Goal: Task Accomplishment & Management: Complete application form

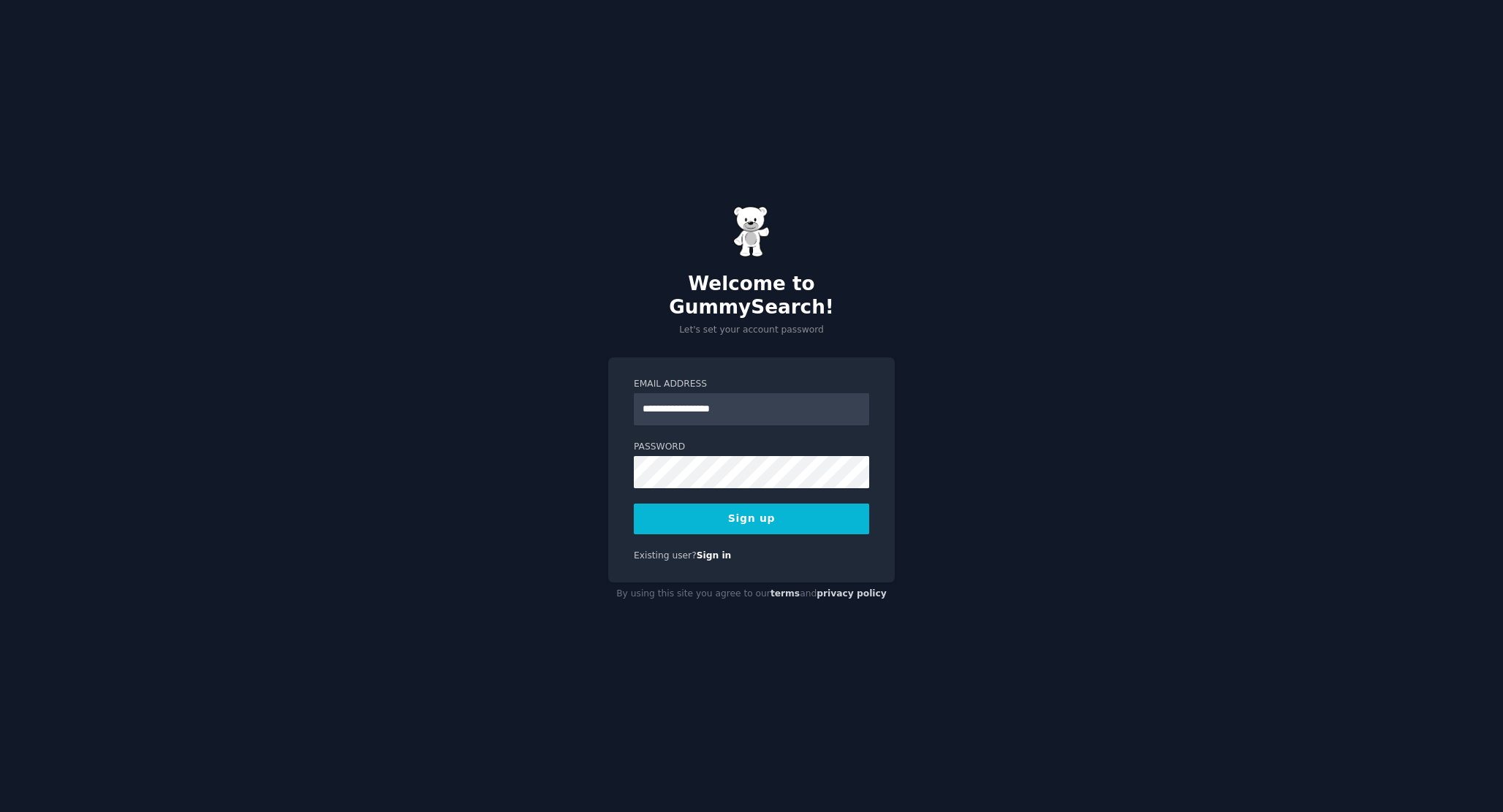
type input "**********"
click at [790, 509] on button "Sign up" at bounding box center [752, 519] width 236 height 31
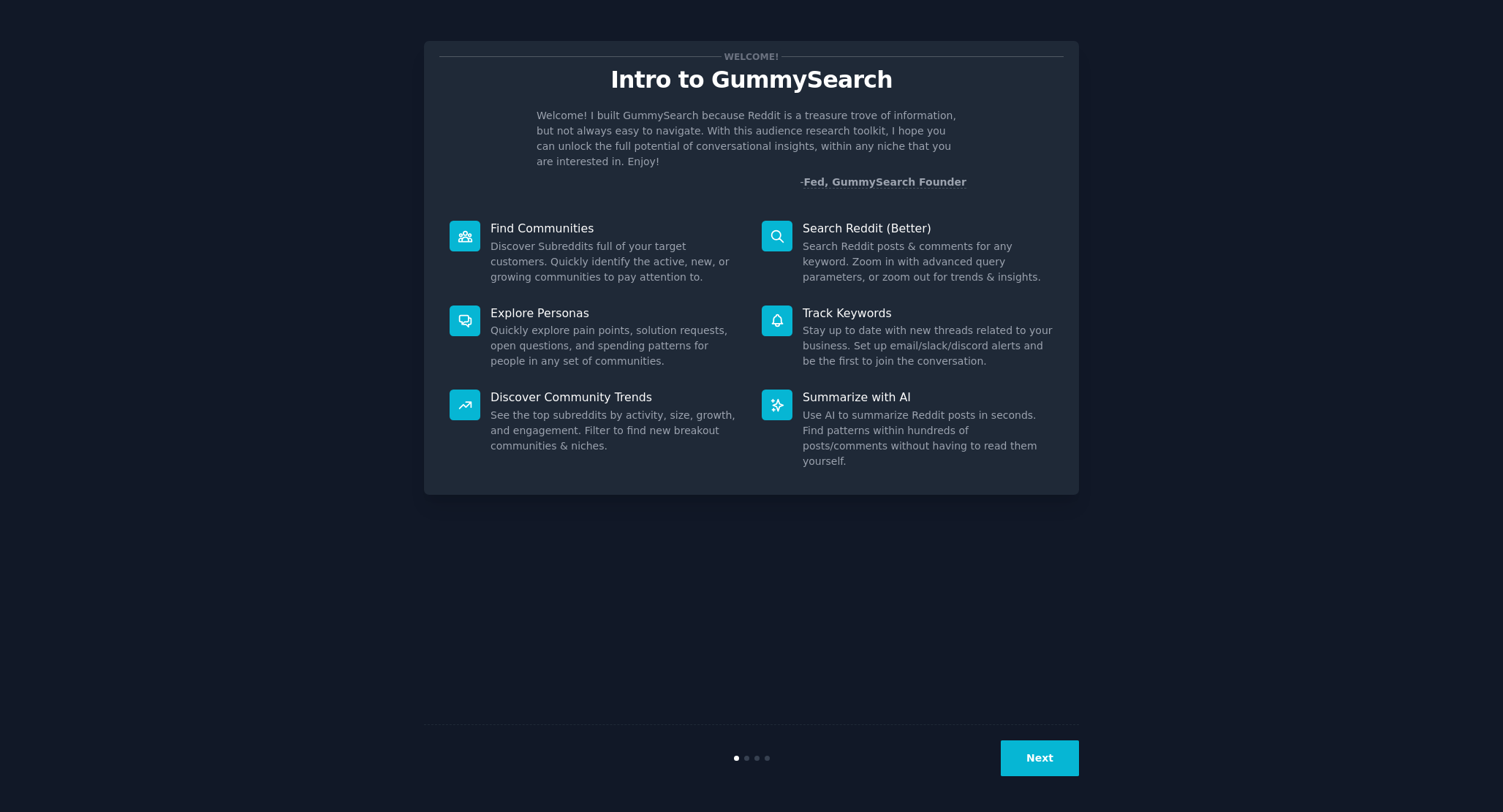
click at [1027, 764] on button "Next" at bounding box center [1040, 759] width 79 height 36
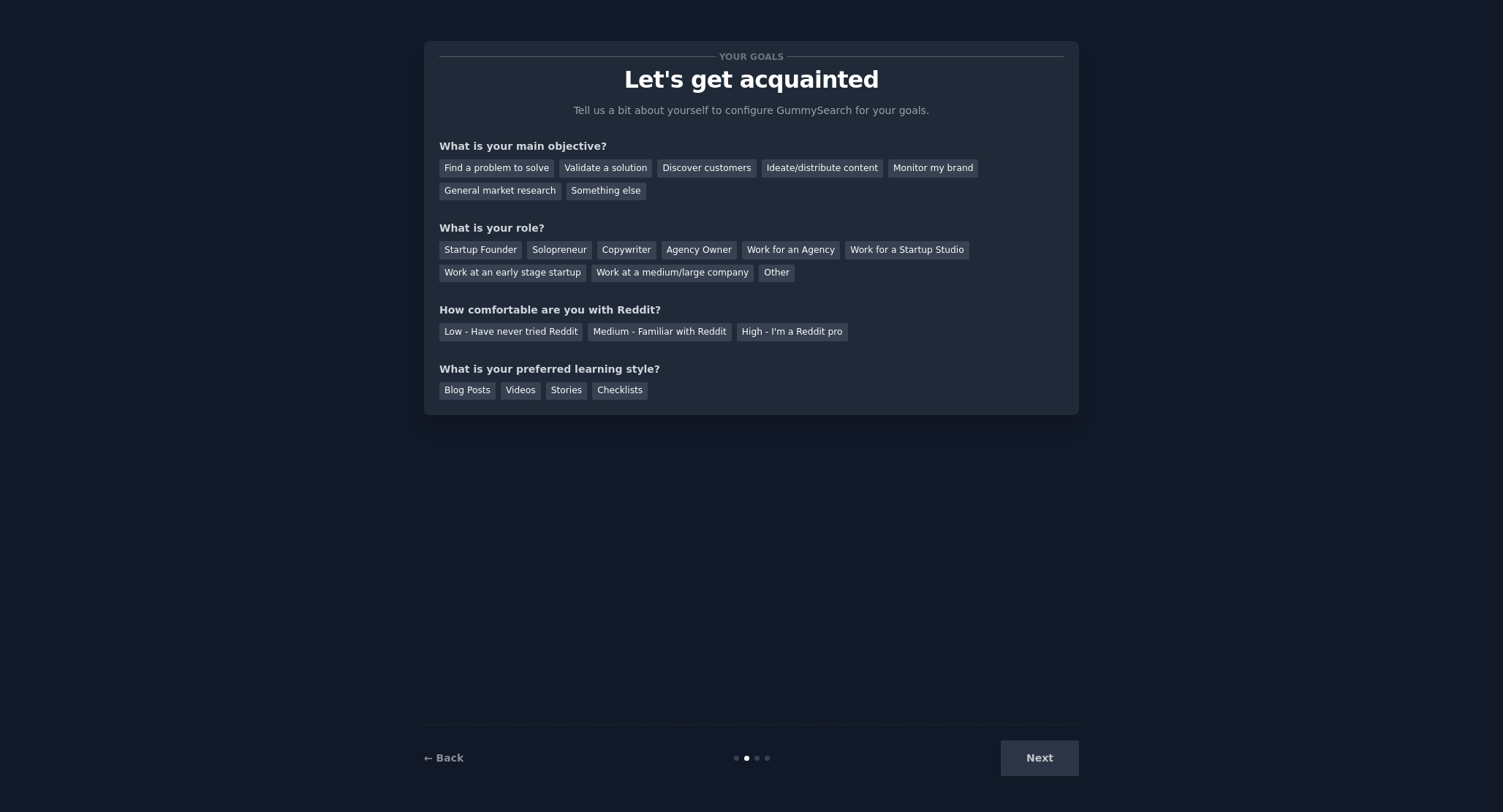
click at [1027, 764] on div "Next" at bounding box center [969, 759] width 219 height 36
click at [514, 161] on div "Find a problem to solve" at bounding box center [497, 169] width 115 height 18
click at [606, 197] on div "Something else" at bounding box center [606, 192] width 79 height 18
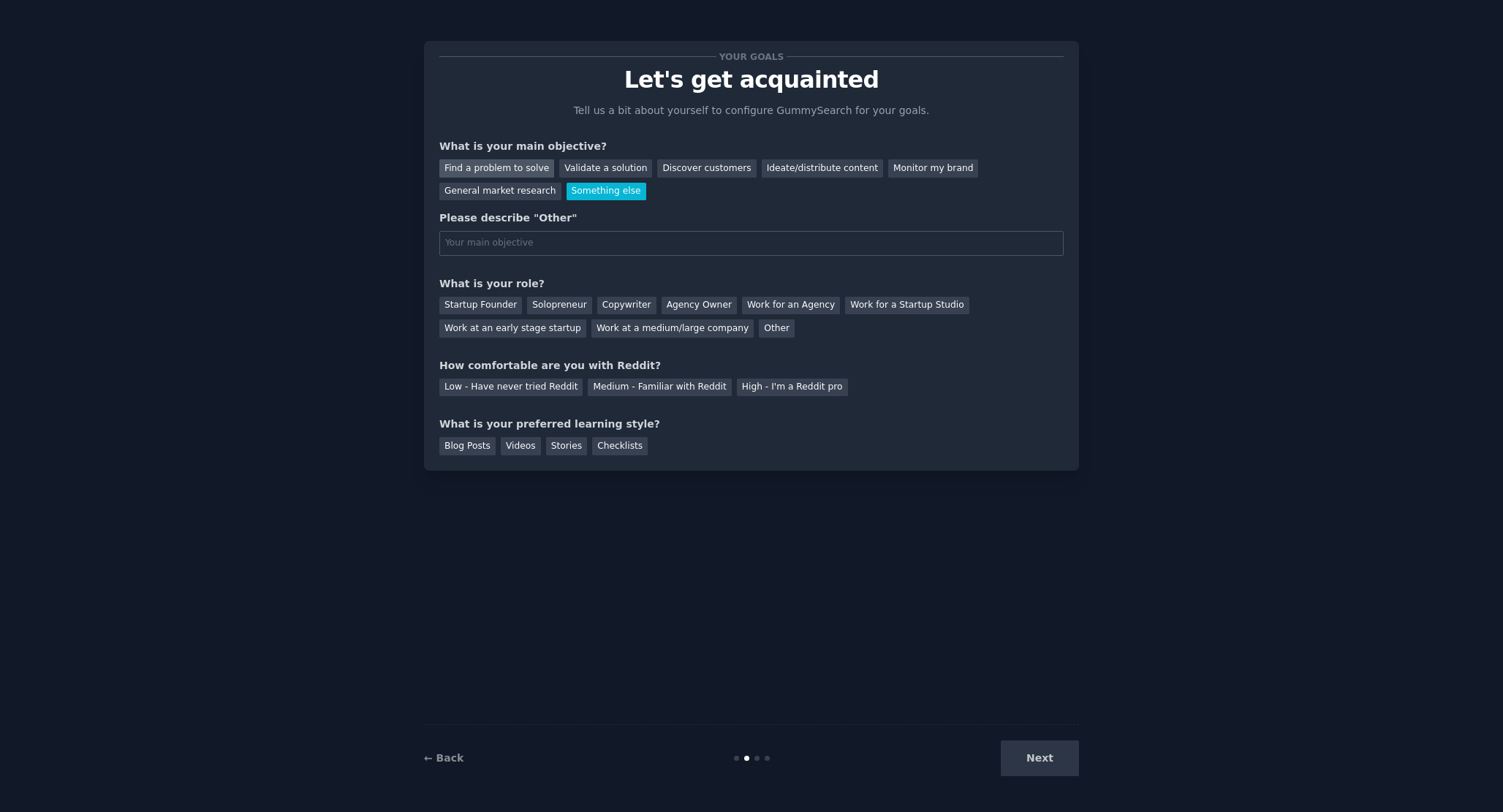
click at [497, 168] on div "Find a problem to solve" at bounding box center [497, 169] width 115 height 18
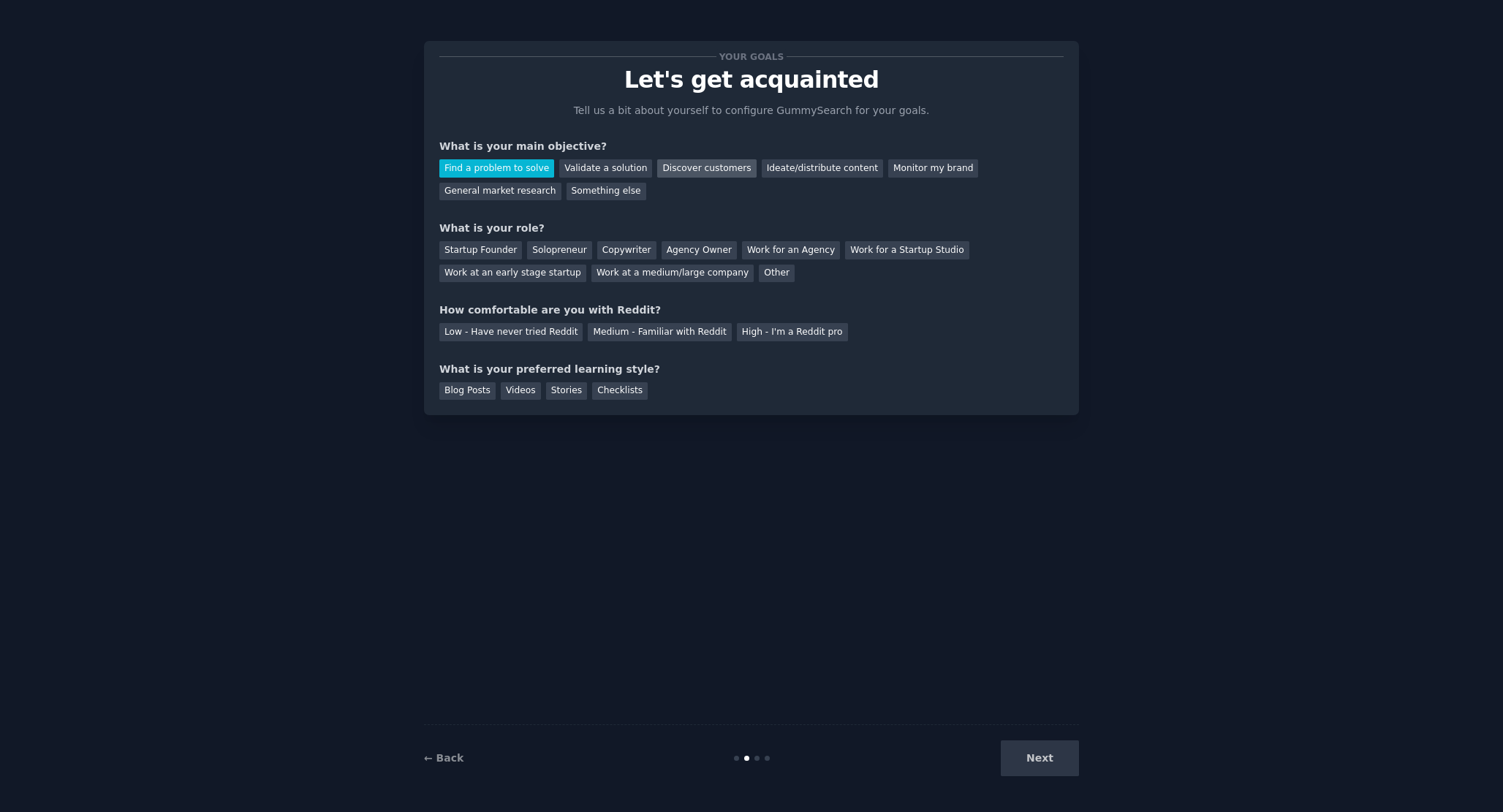
click at [699, 166] on div "Discover customers" at bounding box center [706, 169] width 99 height 18
click at [514, 174] on div "Find a problem to solve" at bounding box center [497, 169] width 115 height 18
click at [547, 254] on div "Solopreneur" at bounding box center [559, 250] width 65 height 18
click at [777, 334] on div "High - I'm a Reddit pro" at bounding box center [792, 332] width 111 height 18
click at [450, 386] on div "Blog Posts" at bounding box center [467, 391] width 56 height 18
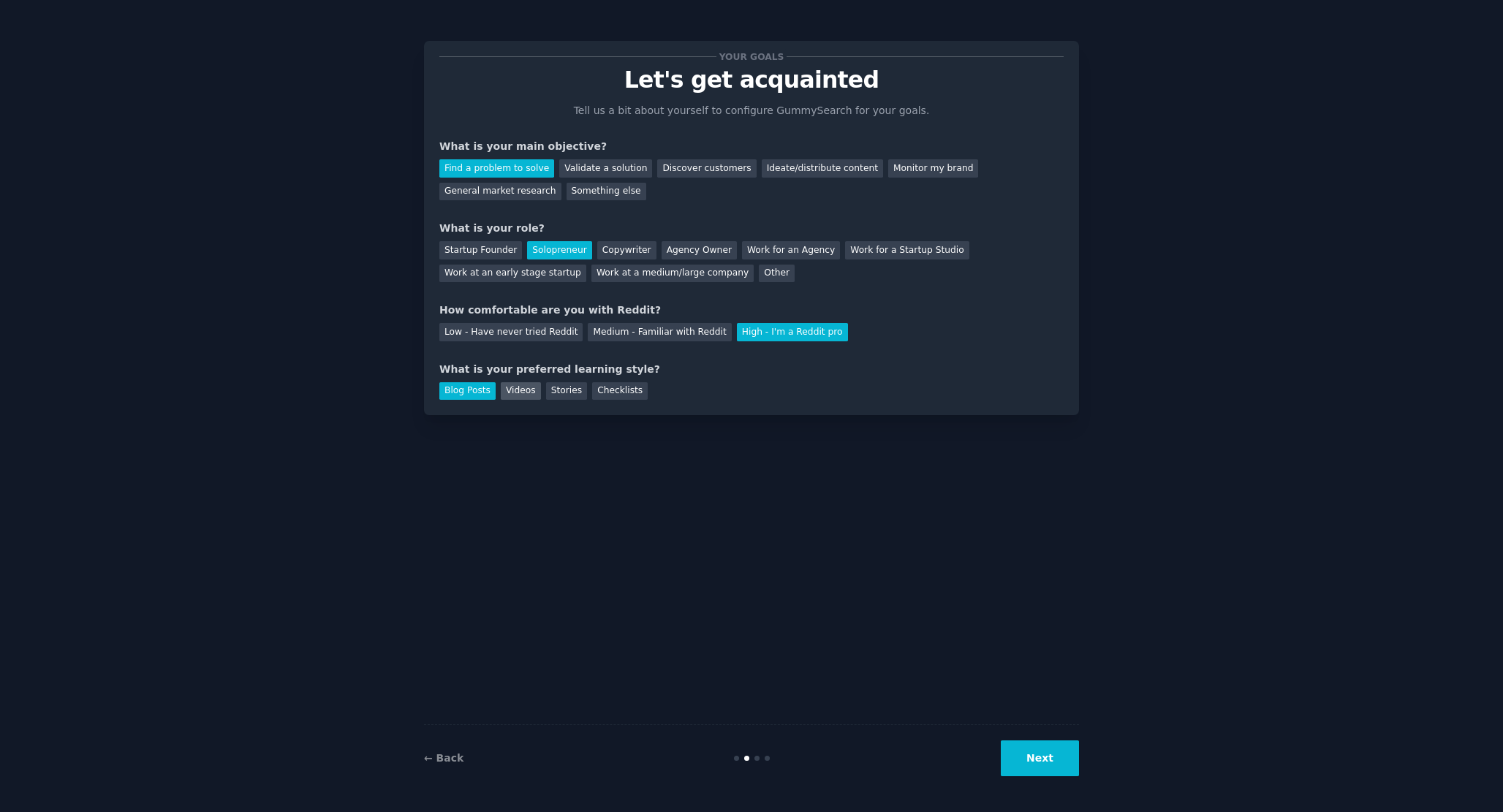
click at [503, 386] on div "Videos" at bounding box center [521, 391] width 40 height 18
click at [557, 391] on div "Stories" at bounding box center [566, 391] width 41 height 18
click at [618, 390] on div "Checklists" at bounding box center [620, 391] width 56 height 18
click at [557, 392] on div "Stories" at bounding box center [566, 391] width 41 height 18
click at [1041, 759] on button "Next" at bounding box center [1040, 759] width 79 height 36
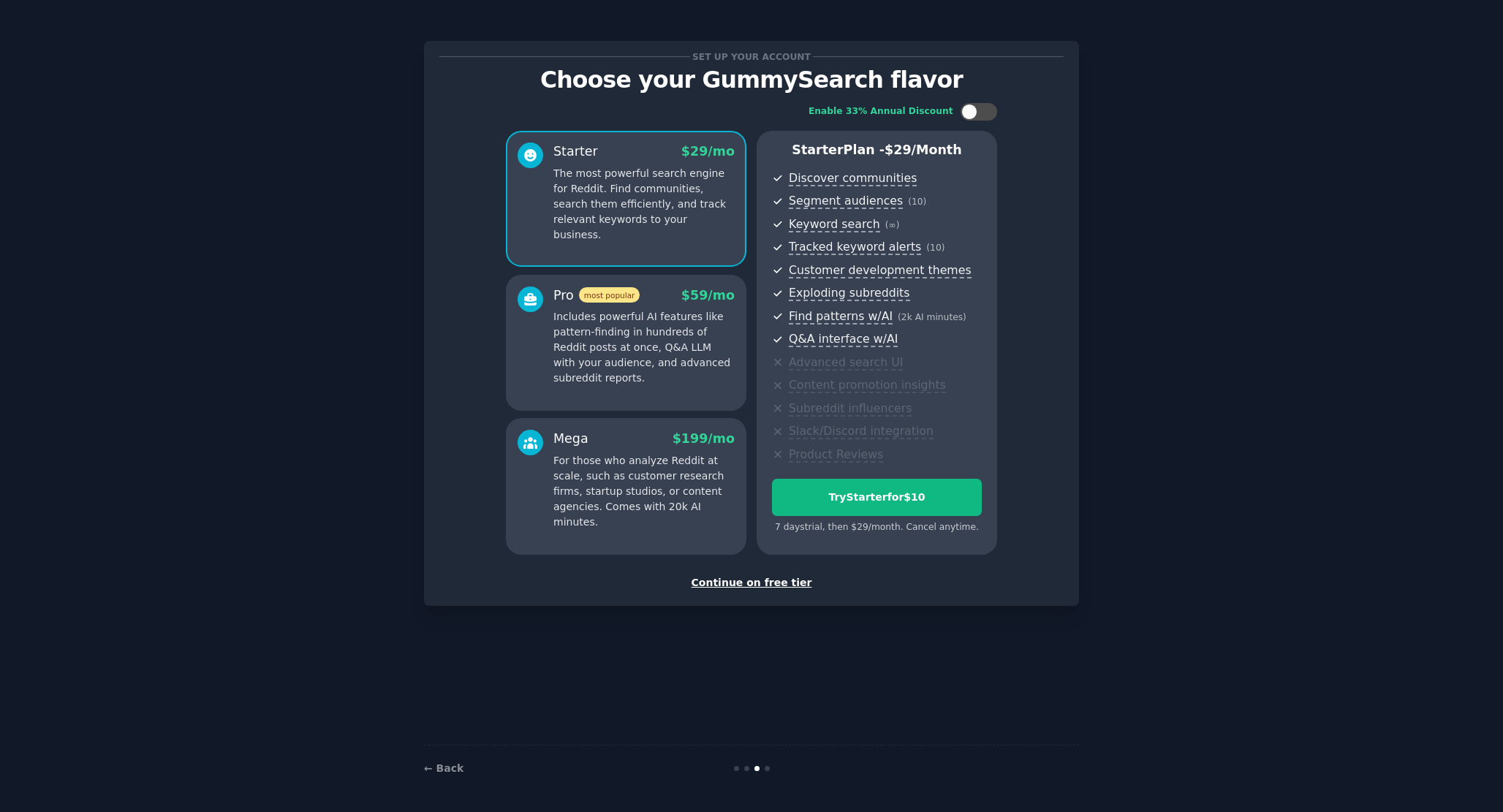
click at [764, 584] on div "Continue on free tier" at bounding box center [752, 583] width 625 height 16
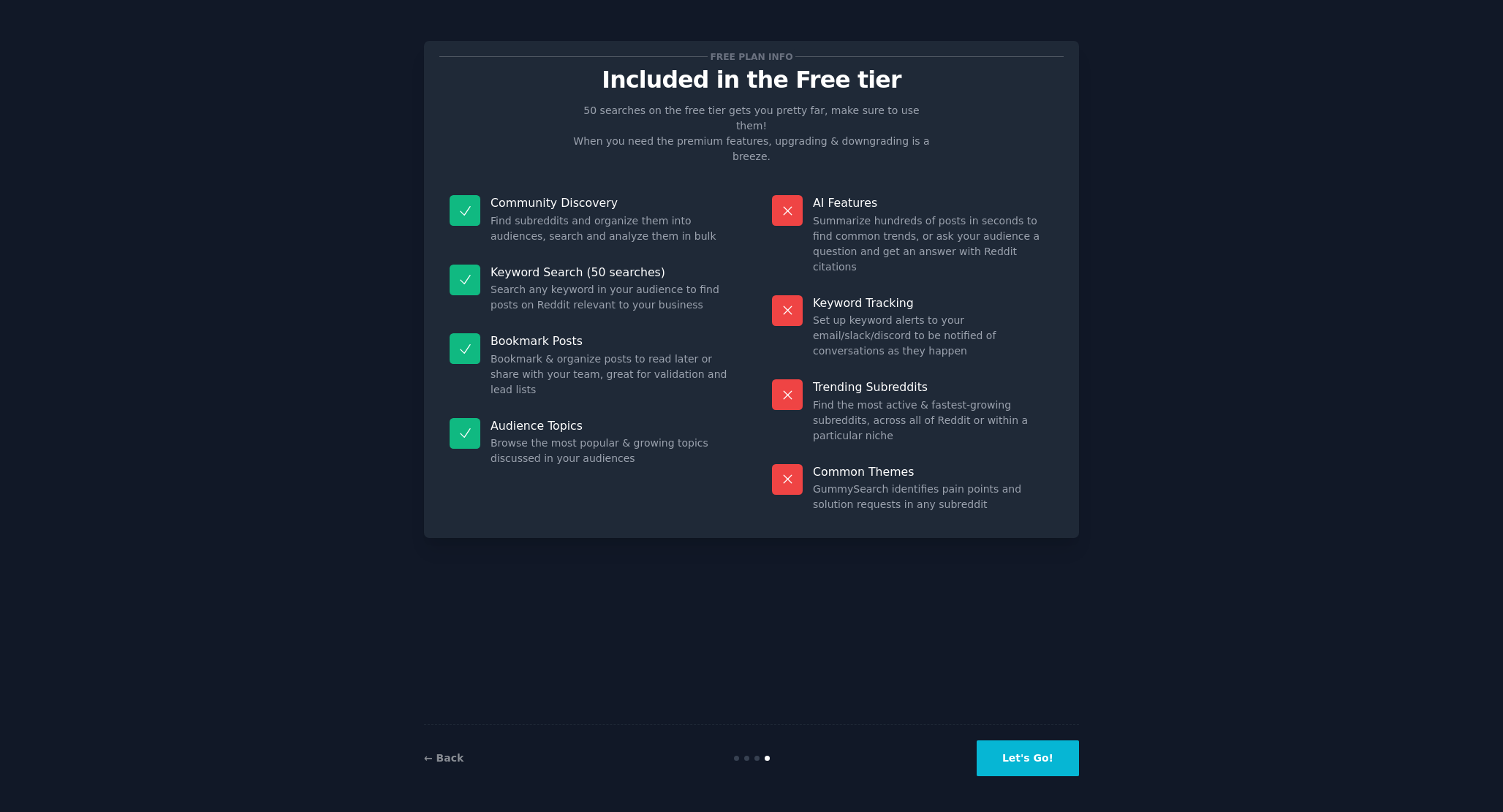
click at [1015, 765] on button "Let's Go!" at bounding box center [1027, 759] width 102 height 36
